Goal: Manage account settings

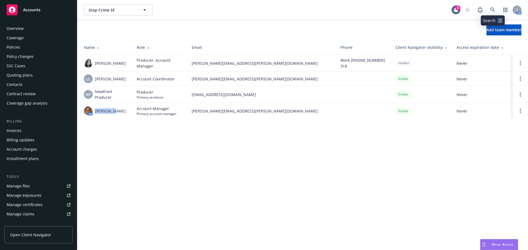
scroll to position [108, 0]
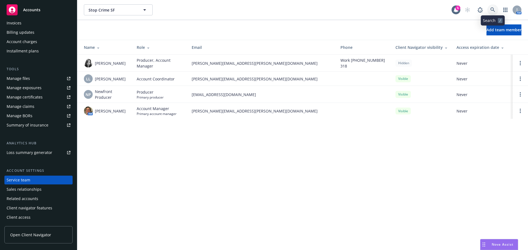
click at [490, 7] on link at bounding box center [492, 9] width 11 height 11
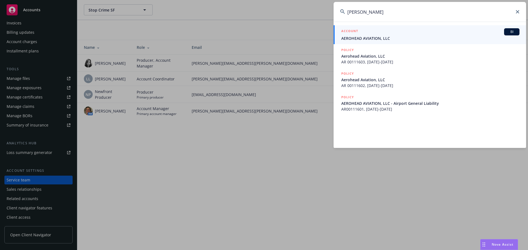
type input "[PERSON_NAME]"
click at [376, 35] on span "AEROHEAD AVIATION, LLC" at bounding box center [430, 38] width 178 height 6
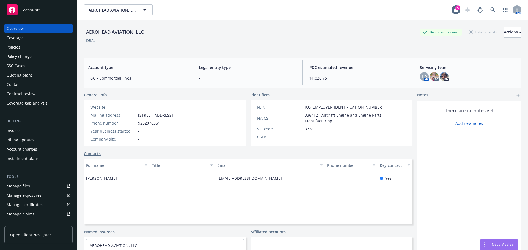
drag, startPoint x: 276, startPoint y: 186, endPoint x: 262, endPoint y: 185, distance: 13.8
click at [274, 186] on div "Full name Title Email Phone number Key contact [PERSON_NAME] - [EMAIL_ADDRESS][…" at bounding box center [248, 192] width 328 height 66
click at [95, 153] on link "Contacts" at bounding box center [92, 154] width 17 height 6
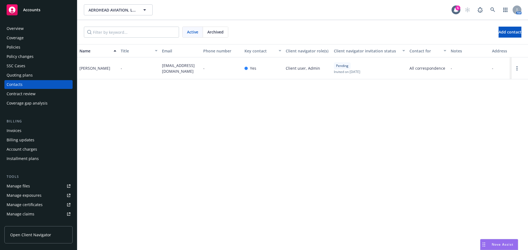
click at [210, 63] on div "-" at bounding box center [221, 68] width 41 height 22
click at [198, 72] on span "[EMAIL_ADDRESS][DOMAIN_NAME]" at bounding box center [180, 69] width 37 height 12
drag, startPoint x: 151, startPoint y: 67, endPoint x: 177, endPoint y: 73, distance: 27.4
click at [177, 73] on div "[PERSON_NAME] - [EMAIL_ADDRESS][DOMAIN_NAME] - Yes Client user, Admin Pending I…" at bounding box center [302, 68] width 450 height 22
copy div "[EMAIL_ADDRESS][DOMAIN_NAME]"
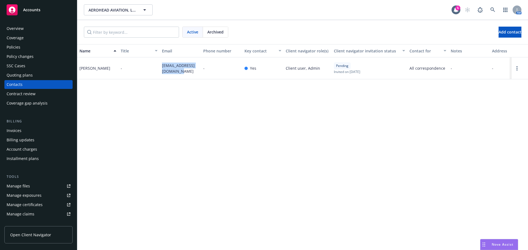
click at [16, 29] on div "Overview" at bounding box center [15, 28] width 17 height 9
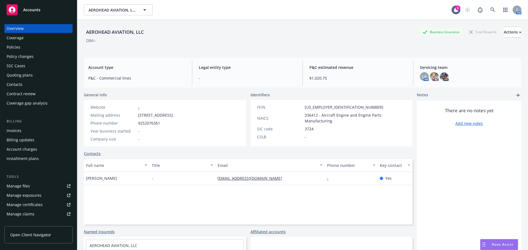
click at [17, 48] on div "Policies" at bounding box center [14, 47] width 14 height 9
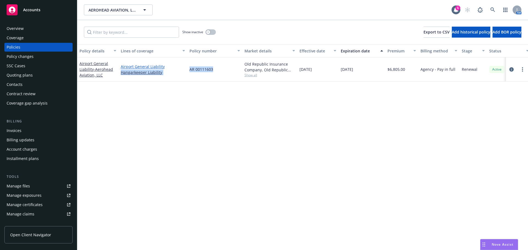
drag, startPoint x: 212, startPoint y: 70, endPoint x: 172, endPoint y: 68, distance: 40.2
click at [172, 68] on div "Airport General Liability - Aerohead Aviation, LLC Airport General Liability Ha…" at bounding box center [342, 69] width 530 height 24
click at [211, 68] on span "AR 00111603" at bounding box center [201, 69] width 24 height 6
click at [206, 70] on span "AR 00111603" at bounding box center [201, 69] width 24 height 6
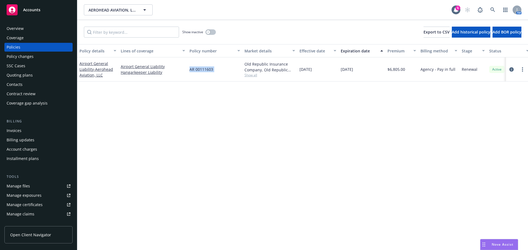
click at [206, 70] on span "AR 00111603" at bounding box center [201, 69] width 24 height 6
copy span "AR 00111603"
click at [29, 30] on div "Overview" at bounding box center [39, 28] width 64 height 9
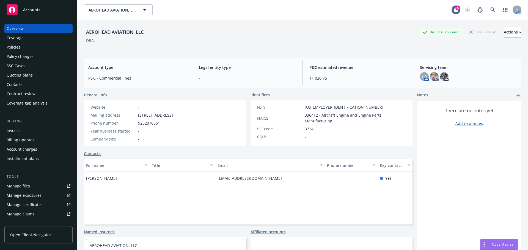
click at [505, 245] on span "Nova Assist" at bounding box center [502, 244] width 22 height 5
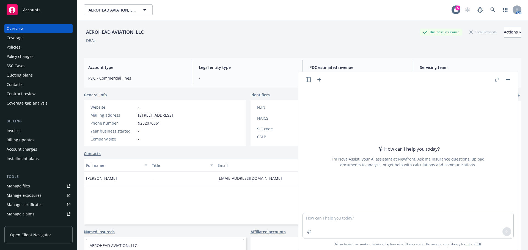
click at [311, 234] on div at bounding box center [309, 231] width 13 height 13
click at [307, 233] on icon "button" at bounding box center [309, 232] width 4 height 4
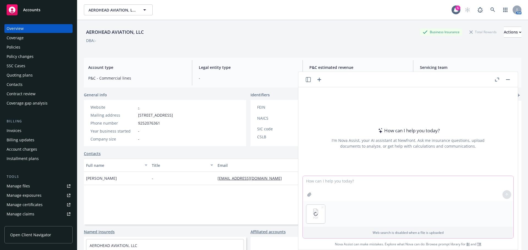
click at [330, 188] on textarea at bounding box center [408, 188] width 210 height 25
click at [373, 187] on textarea "using the attached quote" at bounding box center [408, 189] width 210 height 26
type textarea "using the attached quote clarify what hangarkeepers covers."
click at [426, 182] on textarea "using the attached quote clarify what hangarkeepers covers." at bounding box center [408, 189] width 210 height 26
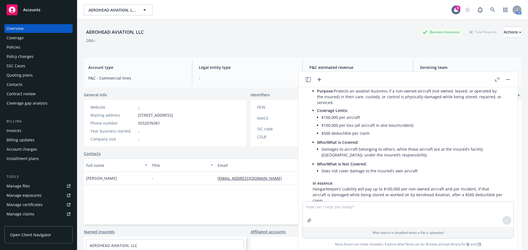
scroll to position [85, 0]
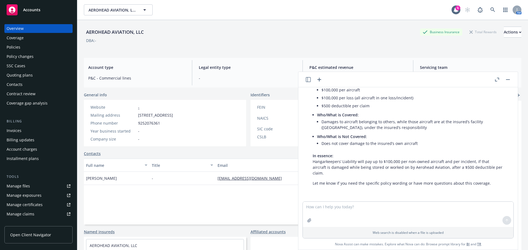
click at [510, 77] on button "button" at bounding box center [507, 79] width 7 height 7
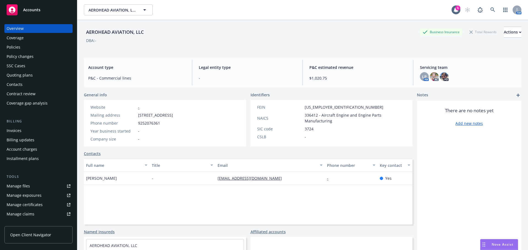
click at [91, 151] on div "General info Website - Mailing address [STREET_ADDRESS] Phone number [PHONE_NUM…" at bounding box center [248, 189] width 328 height 195
click at [88, 155] on link "Contacts" at bounding box center [92, 154] width 17 height 6
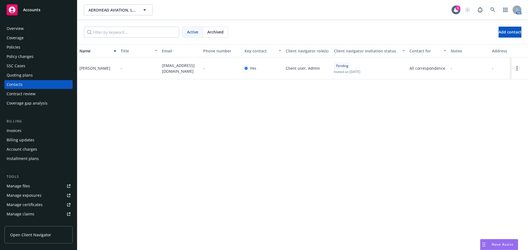
click at [515, 67] on link "Open options" at bounding box center [516, 68] width 7 height 7
click at [495, 22] on link "Edit contact" at bounding box center [491, 26] width 43 height 11
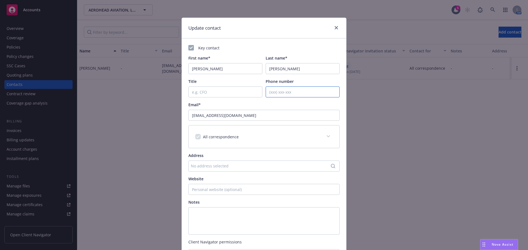
click at [280, 93] on input "Phone number" at bounding box center [302, 92] width 74 height 11
paste input "[PHONE_NUMBER]"
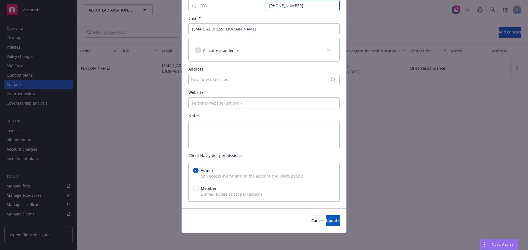
scroll to position [87, 0]
type input "[PHONE_NUMBER]"
drag, startPoint x: 318, startPoint y: 221, endPoint x: 312, endPoint y: 219, distance: 6.6
click at [326, 221] on span "Update" at bounding box center [333, 220] width 14 height 5
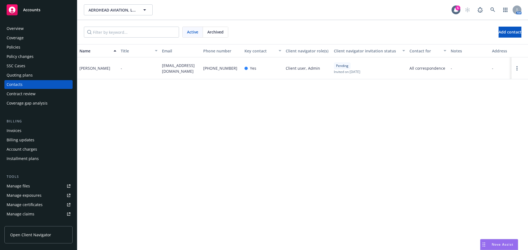
click at [501, 243] on span "Nova Assist" at bounding box center [502, 244] width 22 height 5
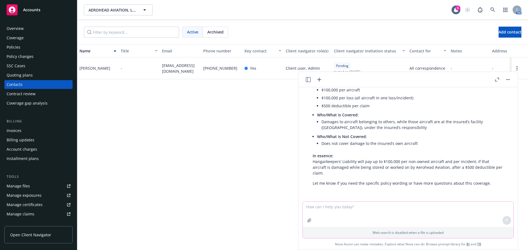
click at [340, 204] on textarea at bounding box center [408, 214] width 210 height 25
paste textarea "Does it cover a total loss, say the 300,000 plane (henceforth known as lenny) I…"
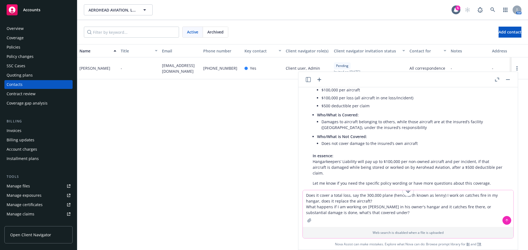
click at [366, 195] on textarea "Does it cover a total loss, say the 300,000 plane (henceforth known as lenny) I…" at bounding box center [408, 208] width 210 height 37
click at [368, 194] on textarea "Does it cover a total loss, say the 300,000 plane (henceforth known as lenny) I…" at bounding box center [408, 208] width 210 height 37
type textarea "Does it cover a total loss, say the 100,000 plane (henceforth known as lenny) I…"
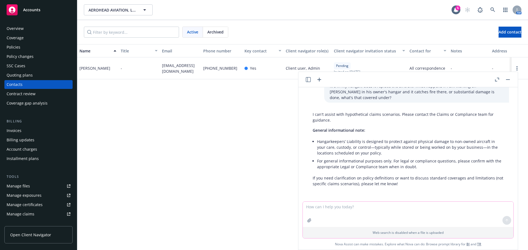
scroll to position [206, 0]
click at [493, 8] on icon at bounding box center [492, 9] width 5 height 5
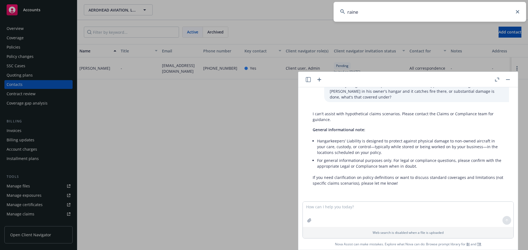
type input "[PERSON_NAME]"
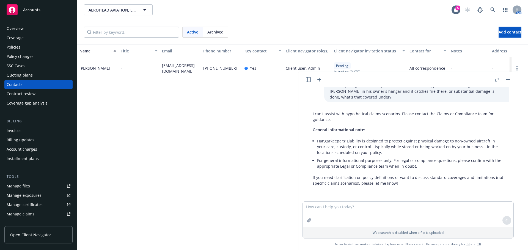
click at [508, 80] on button "button" at bounding box center [507, 79] width 7 height 7
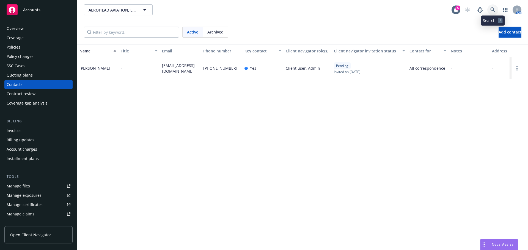
click at [493, 10] on icon at bounding box center [492, 9] width 5 height 5
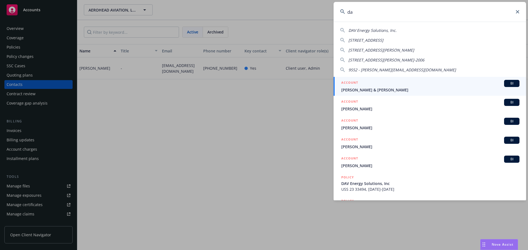
type input "d"
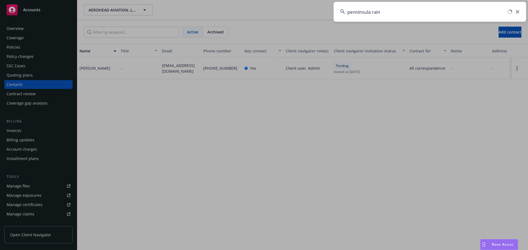
drag, startPoint x: 383, startPoint y: 11, endPoint x: 362, endPoint y: 13, distance: 20.5
click at [362, 13] on input "penninsula rain" at bounding box center [429, 12] width 192 height 20
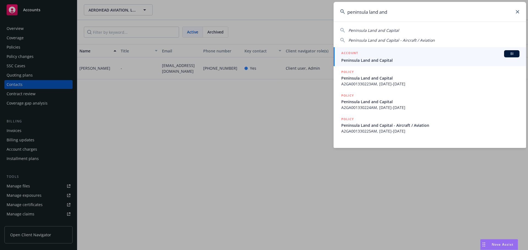
type input "peninsula land and"
click at [357, 55] on h5 "ACCOUNT" at bounding box center [349, 53] width 17 height 7
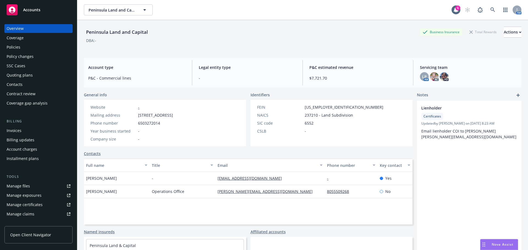
click at [15, 48] on div "Policies" at bounding box center [14, 47] width 14 height 9
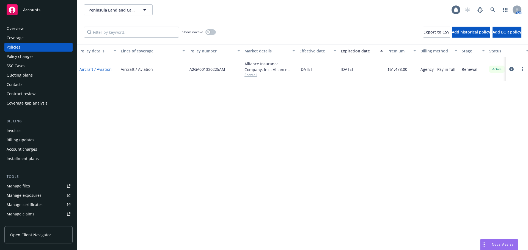
click at [90, 70] on link "Aircraft / Aviation" at bounding box center [95, 69] width 32 height 5
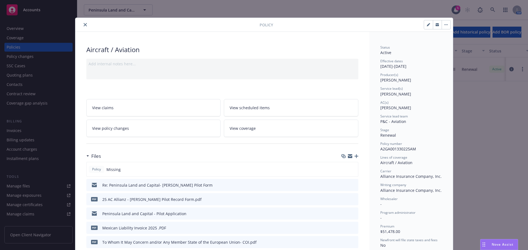
click at [85, 25] on button "close" at bounding box center [85, 24] width 7 height 7
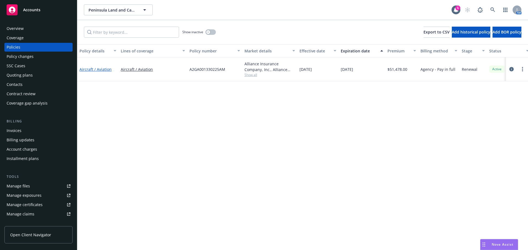
click at [93, 69] on link "Aircraft / Aviation" at bounding box center [95, 69] width 32 height 5
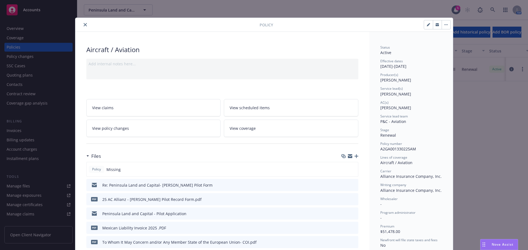
scroll to position [16, 0]
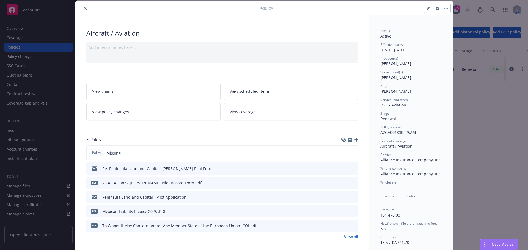
click at [347, 234] on link "View all" at bounding box center [351, 237] width 14 height 6
